Goal: Task Accomplishment & Management: Use online tool/utility

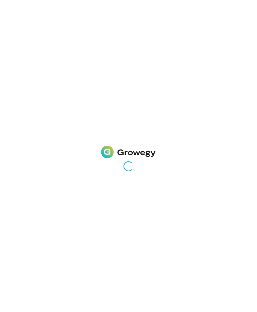
scroll to position [20, 0]
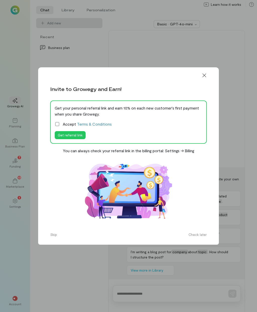
click at [195, 231] on button "Check later" at bounding box center [198, 235] width 24 height 8
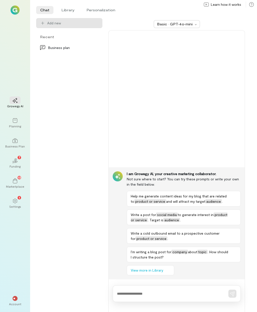
click at [18, 197] on div "1" at bounding box center [15, 201] width 11 height 8
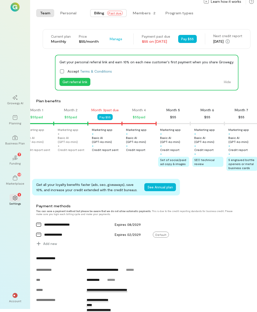
scroll to position [4, 0]
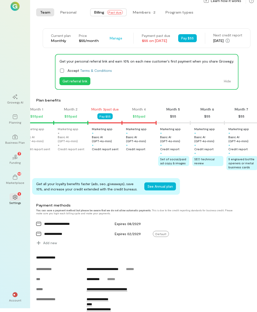
click at [13, 159] on icon "02" at bounding box center [15, 156] width 5 height 5
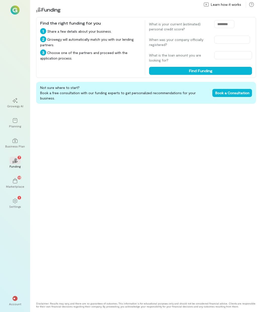
click at [173, 68] on button "Find Funding" at bounding box center [200, 71] width 103 height 8
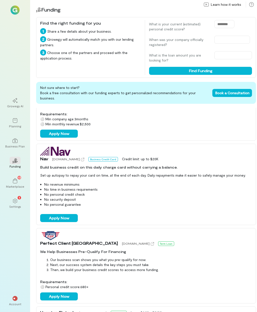
scroll to position [344, 0]
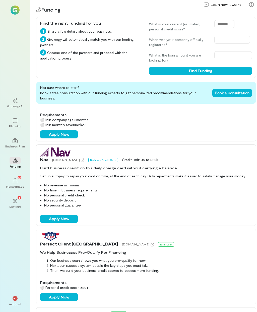
click at [52, 215] on button "Apply Now" at bounding box center [59, 219] width 38 height 8
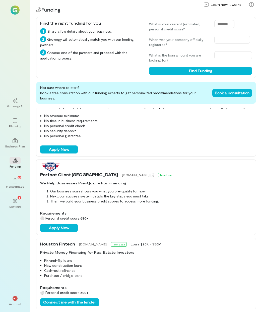
scroll to position [20, 0]
click at [15, 178] on icon at bounding box center [15, 180] width 5 height 5
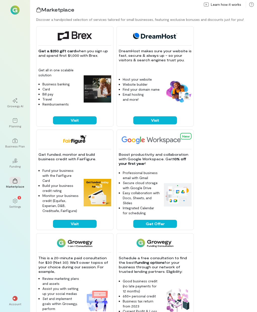
click at [70, 116] on button "Visit" at bounding box center [75, 120] width 44 height 8
